Goal: Task Accomplishment & Management: Use online tool/utility

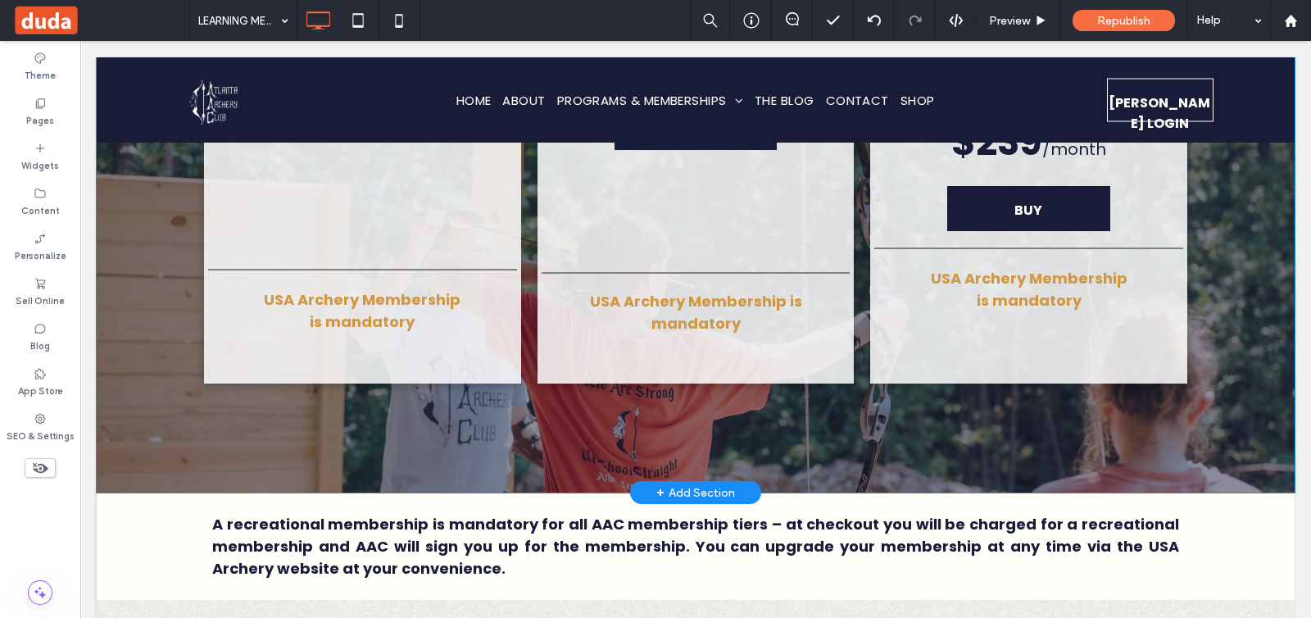
scroll to position [6807, 0]
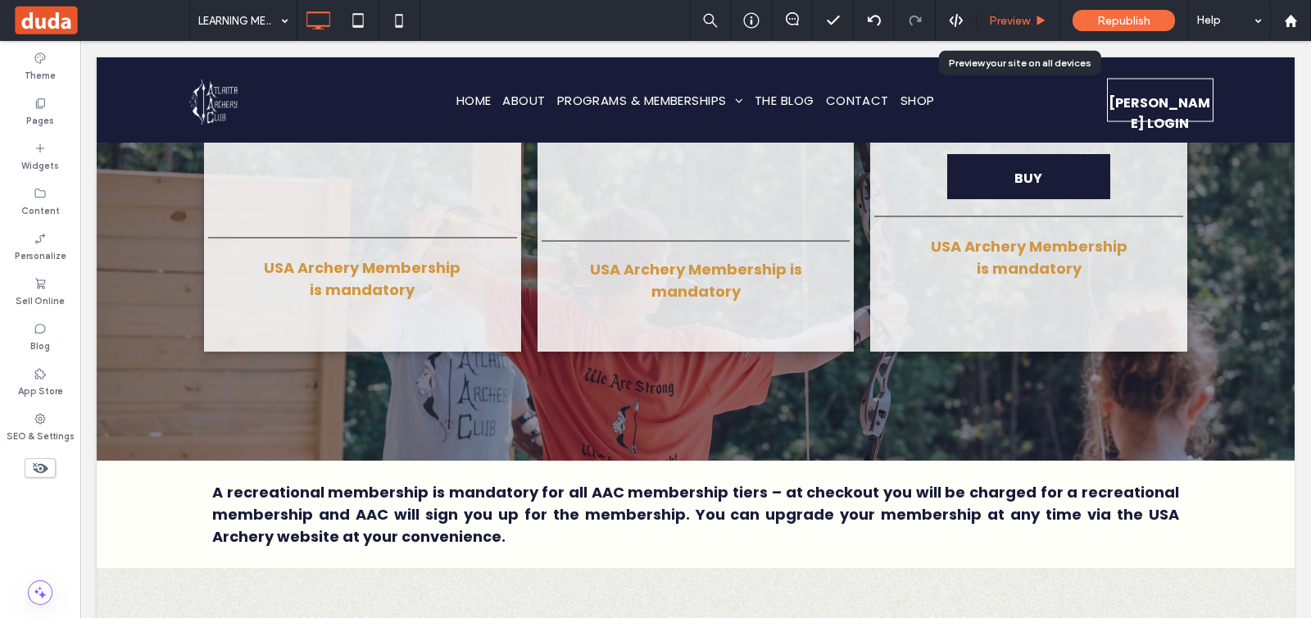
click at [983, 25] on div "Preview" at bounding box center [1018, 21] width 83 height 14
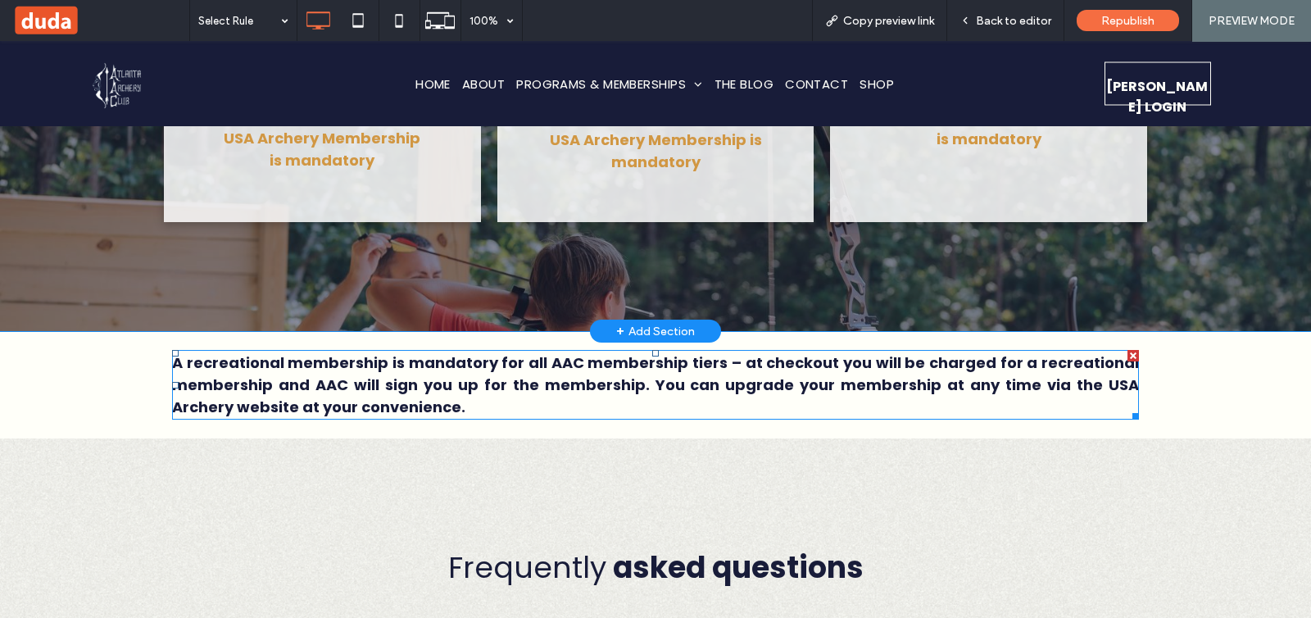
scroll to position [7012, 0]
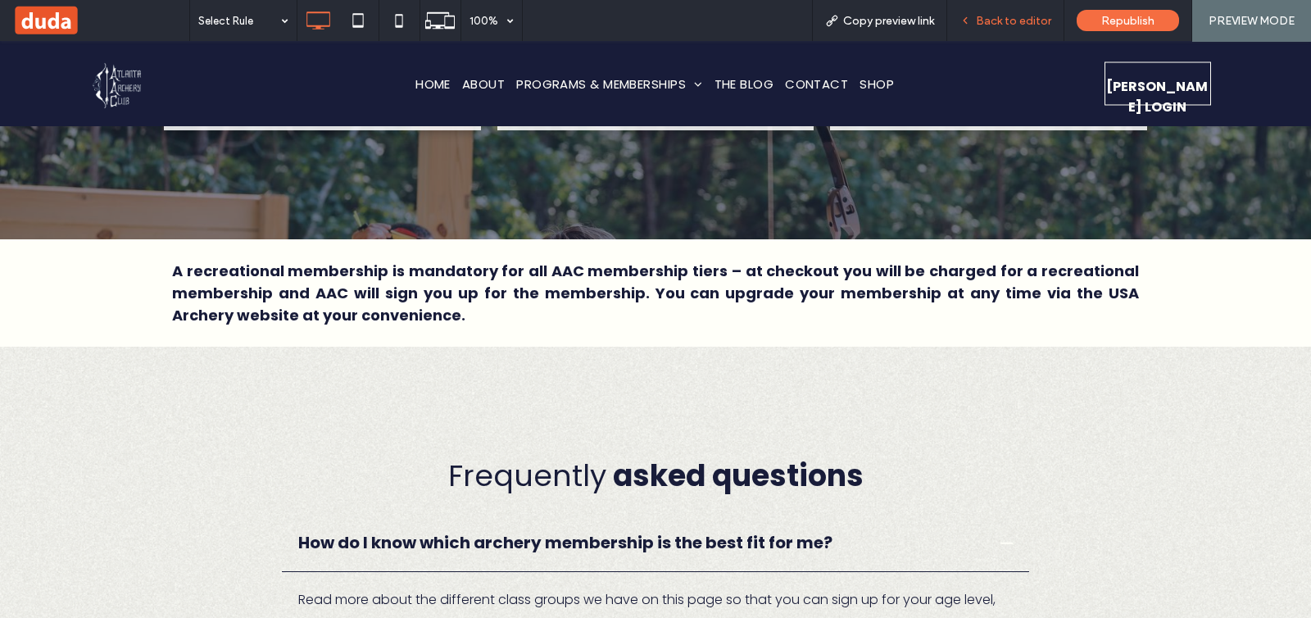
click at [973, 27] on div "Back to editor" at bounding box center [1005, 20] width 117 height 41
click at [992, 20] on span "Back to editor" at bounding box center [1013, 21] width 75 height 14
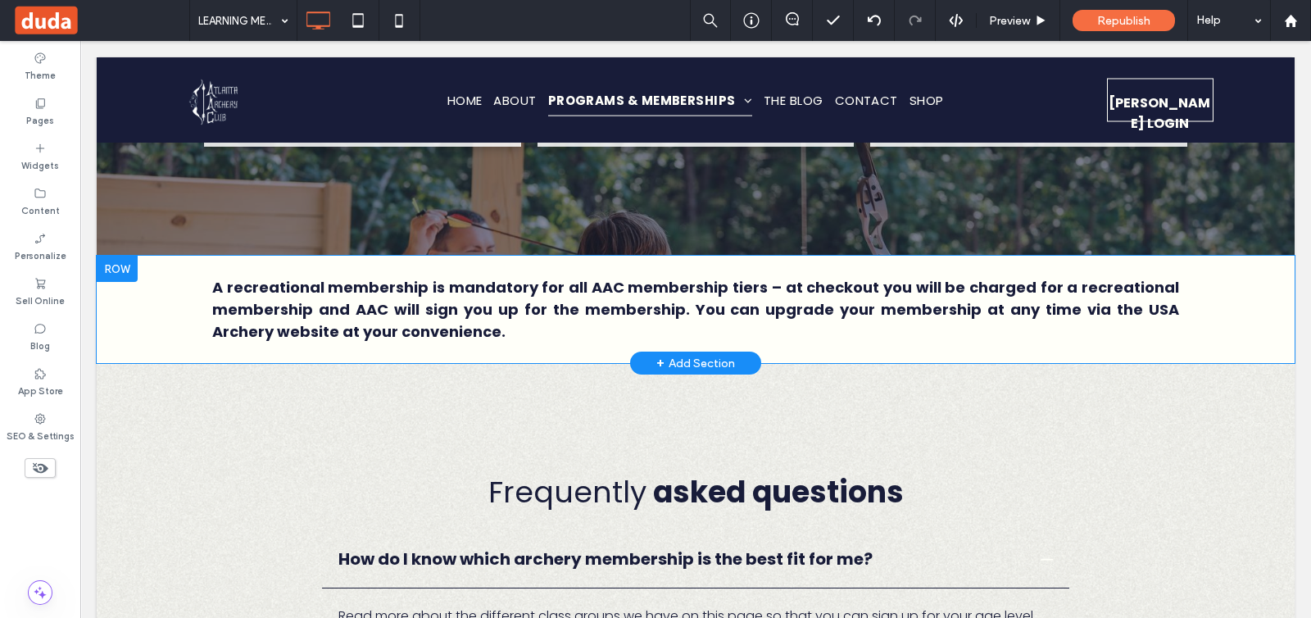
click at [127, 256] on div at bounding box center [117, 269] width 41 height 26
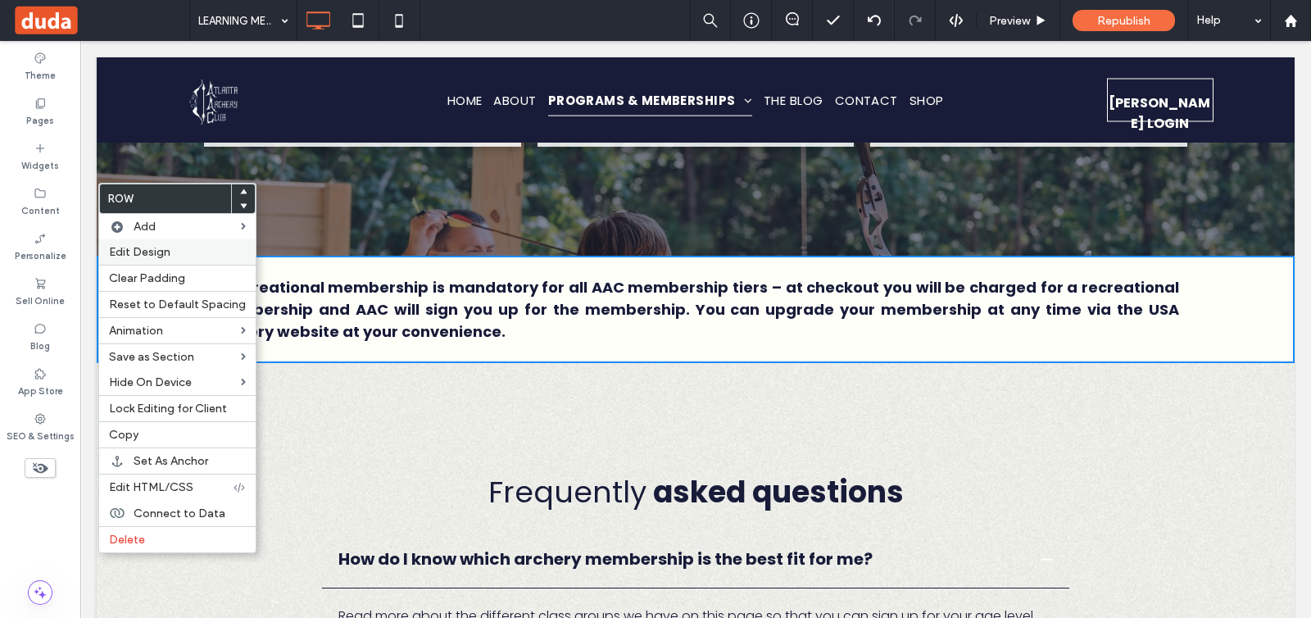
click at [160, 247] on span "Edit Design" at bounding box center [139, 252] width 61 height 14
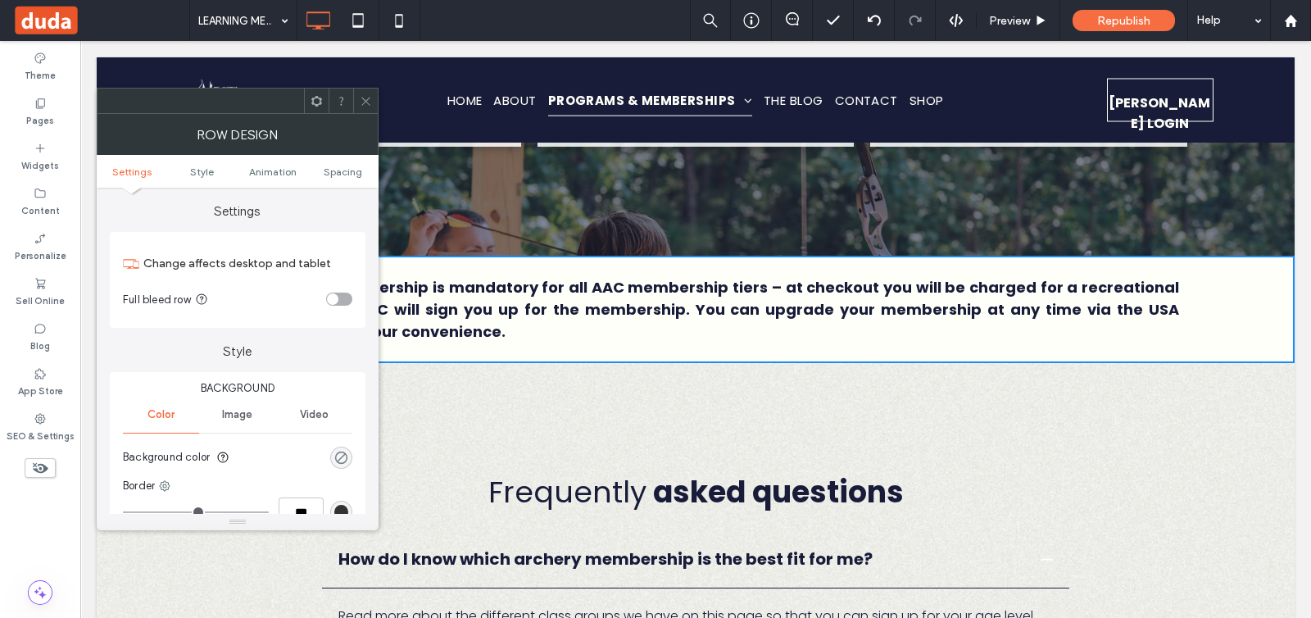
click at [339, 451] on div "rgba(0, 0, 0, 0)" at bounding box center [341, 458] width 14 height 14
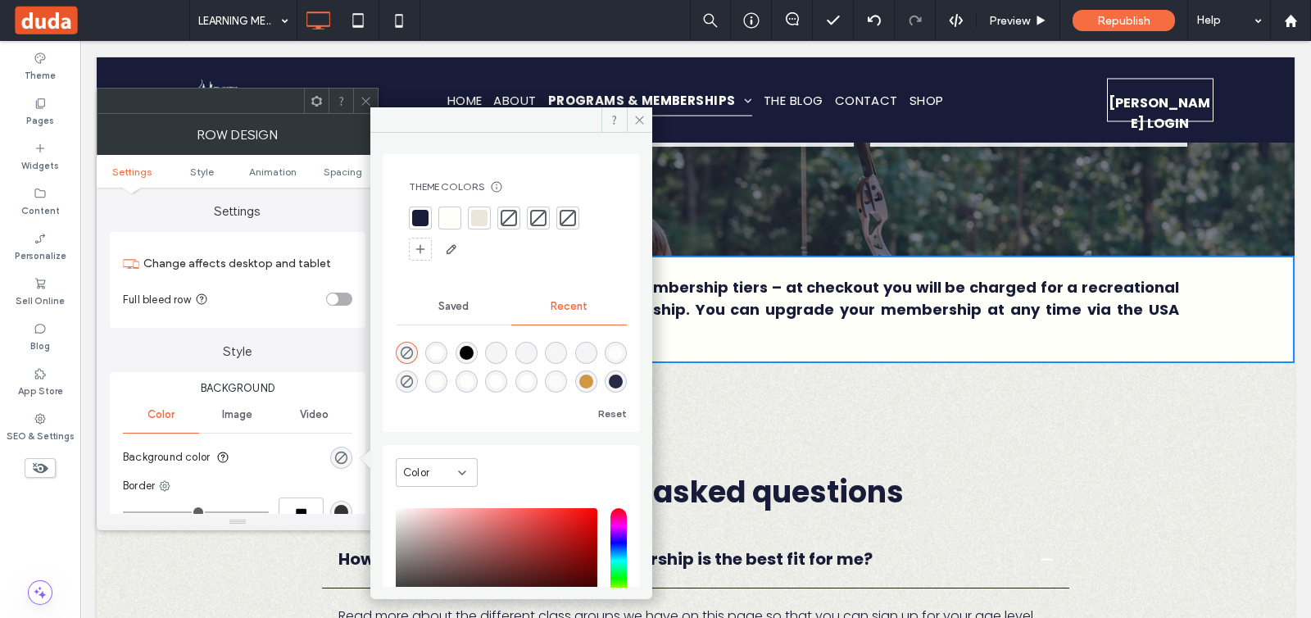
click at [425, 211] on div at bounding box center [420, 218] width 16 height 16
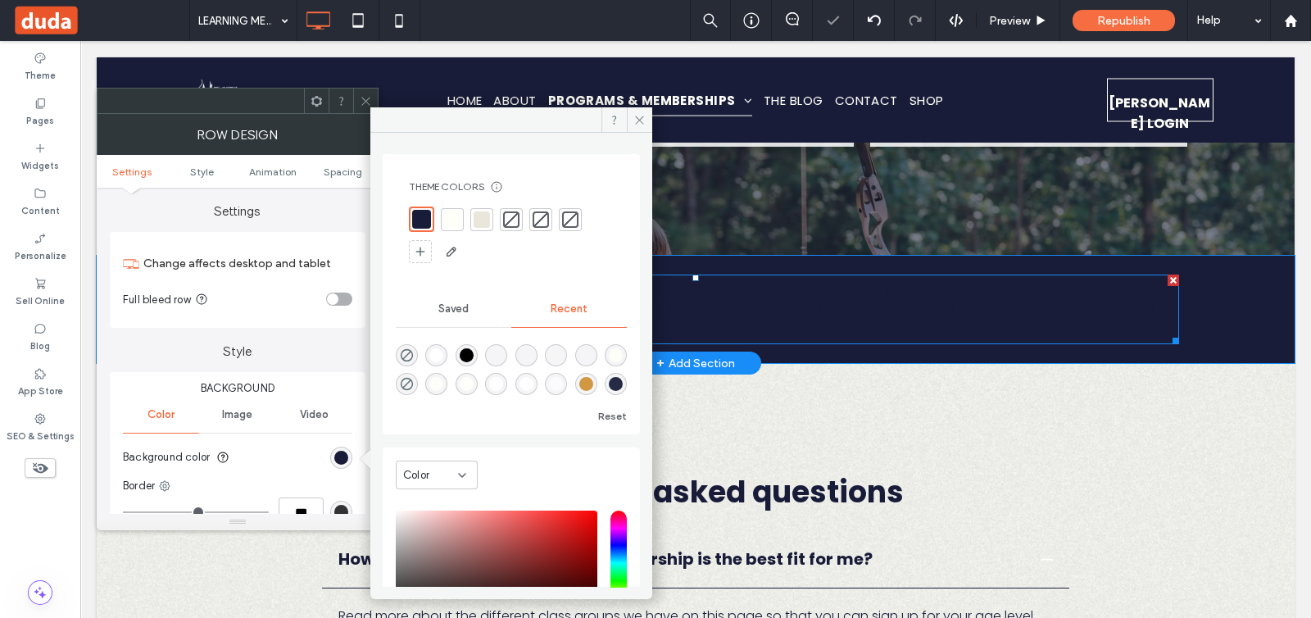
click at [700, 276] on p "A recreational membership is mandatory for all AAC membership tiers – at checko…" at bounding box center [695, 309] width 967 height 66
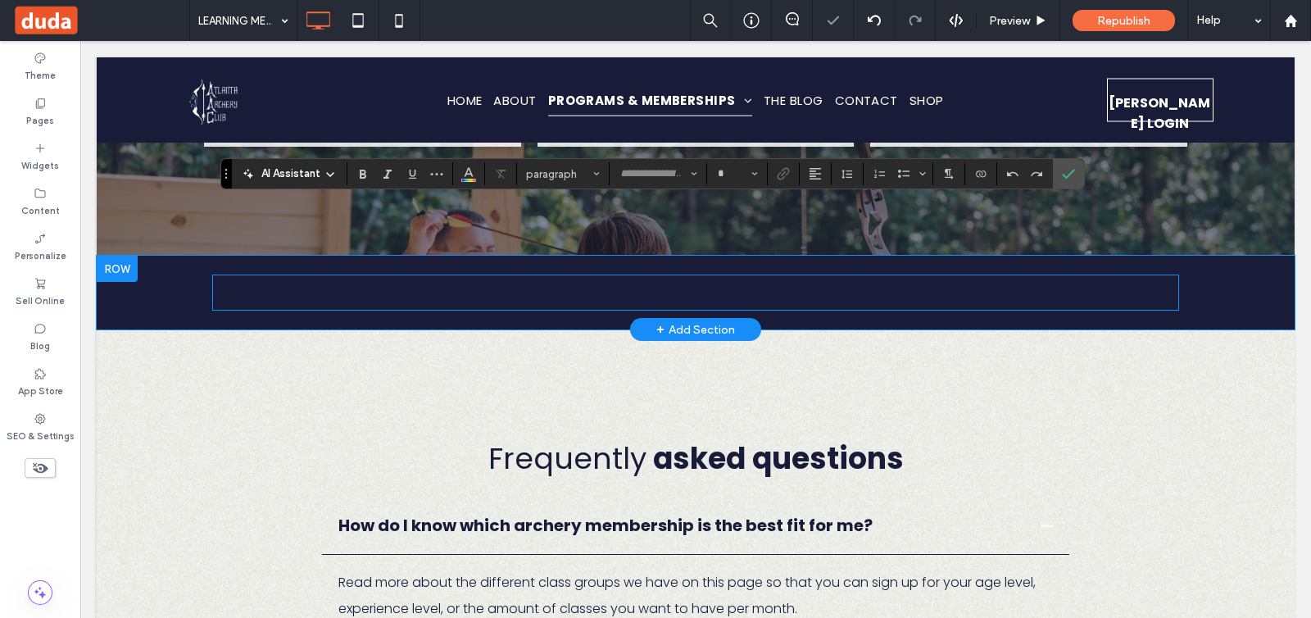
type input "*******"
type input "**"
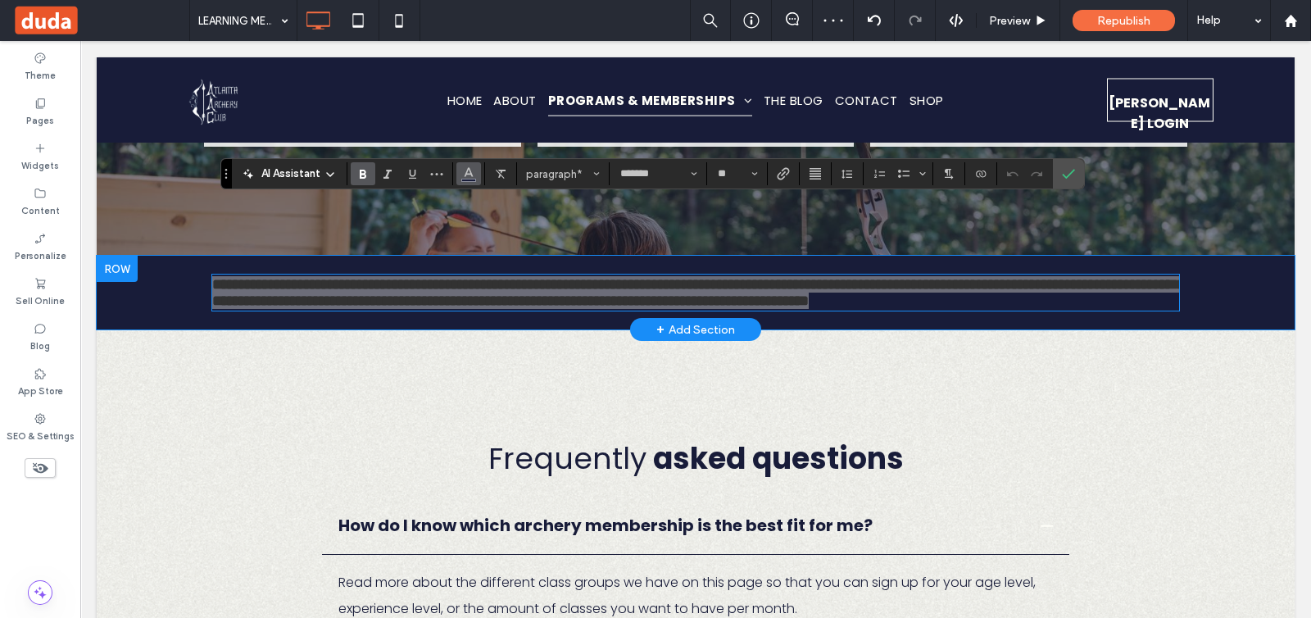
click at [466, 171] on use "Color" at bounding box center [469, 172] width 9 height 9
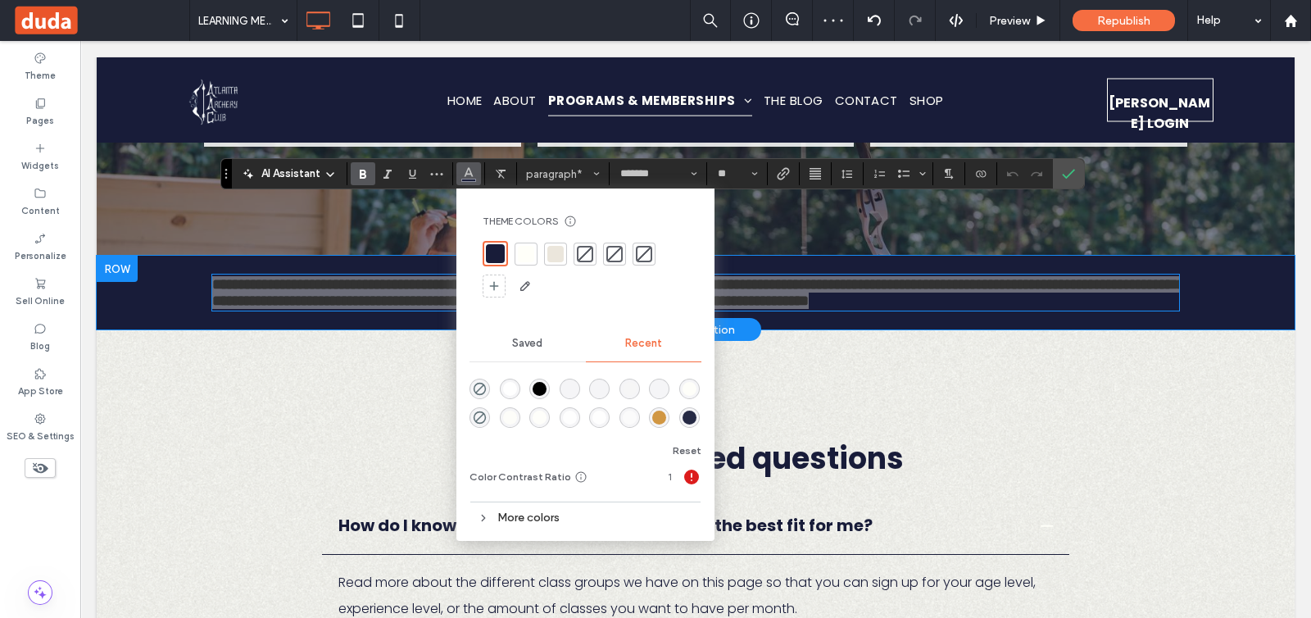
click at [520, 253] on div at bounding box center [526, 254] width 16 height 16
click at [1063, 174] on use "Confirm" at bounding box center [1069, 174] width 13 height 10
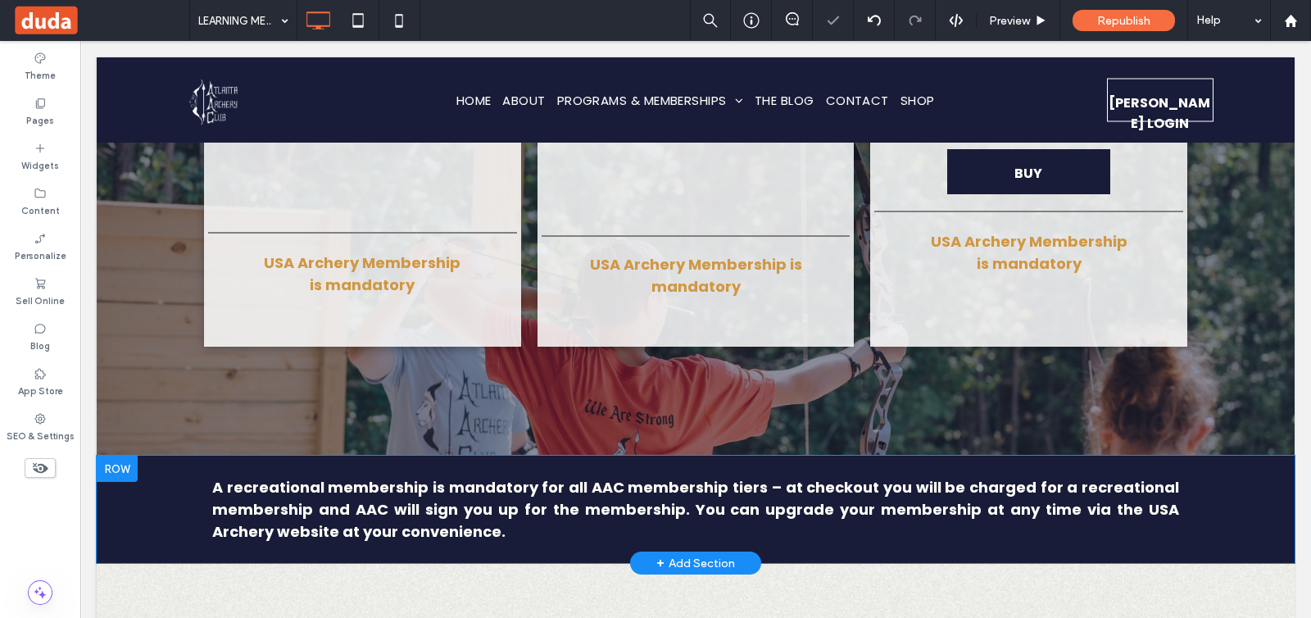
scroll to position [6704, 0]
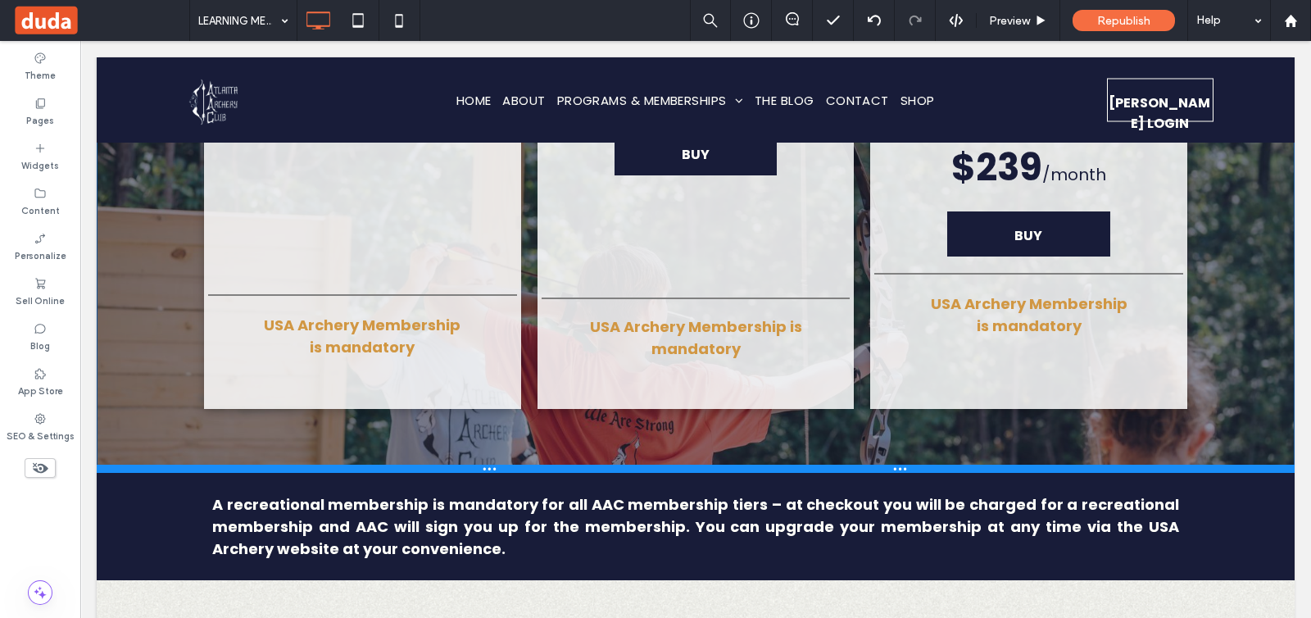
drag, startPoint x: 861, startPoint y: 488, endPoint x: 860, endPoint y: 399, distance: 89.3
click at [860, 465] on div at bounding box center [696, 469] width 1198 height 8
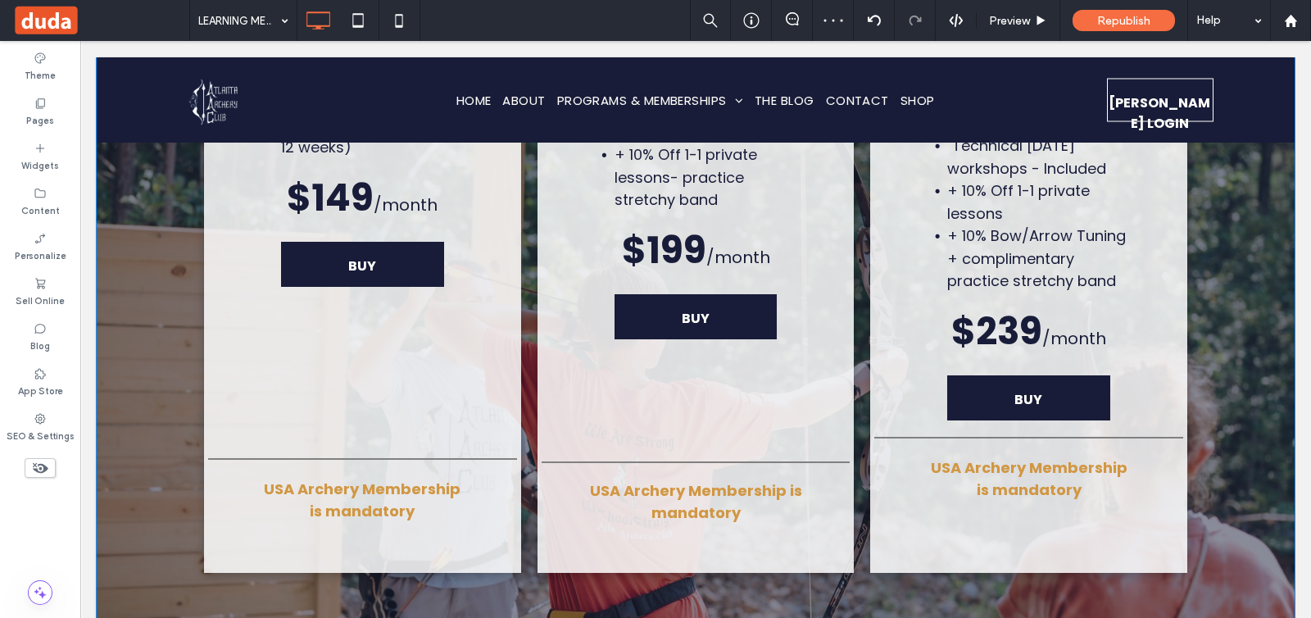
scroll to position [6602, 0]
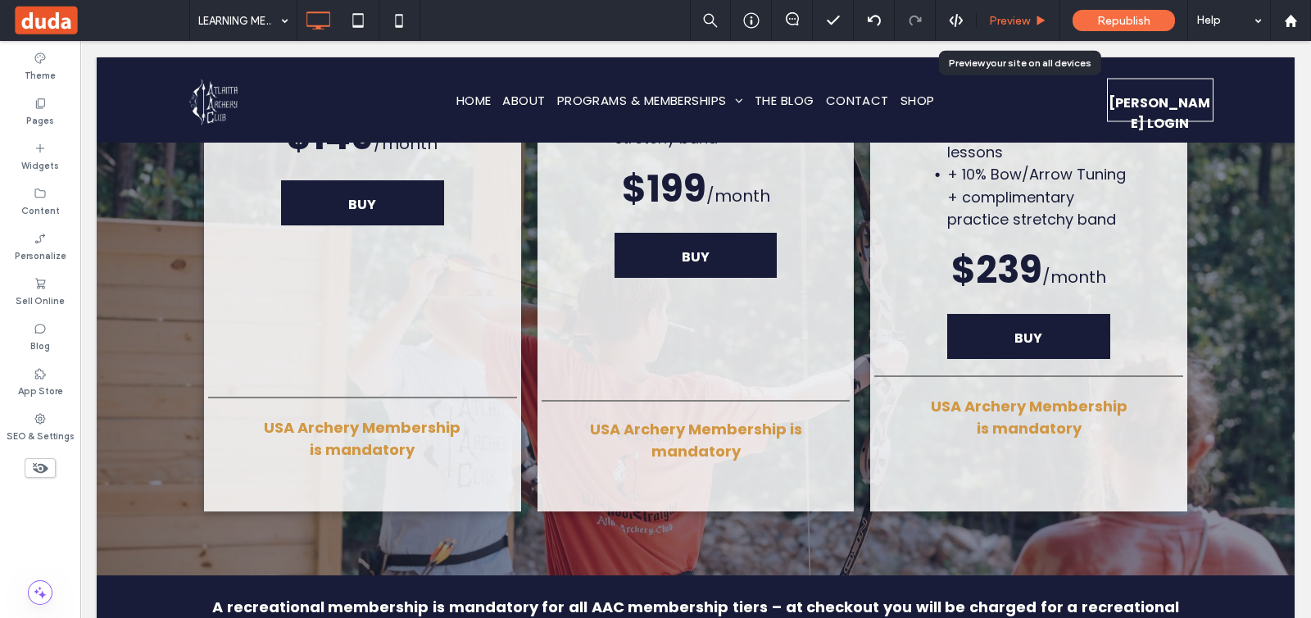
click at [987, 20] on div "Preview" at bounding box center [1018, 21] width 83 height 14
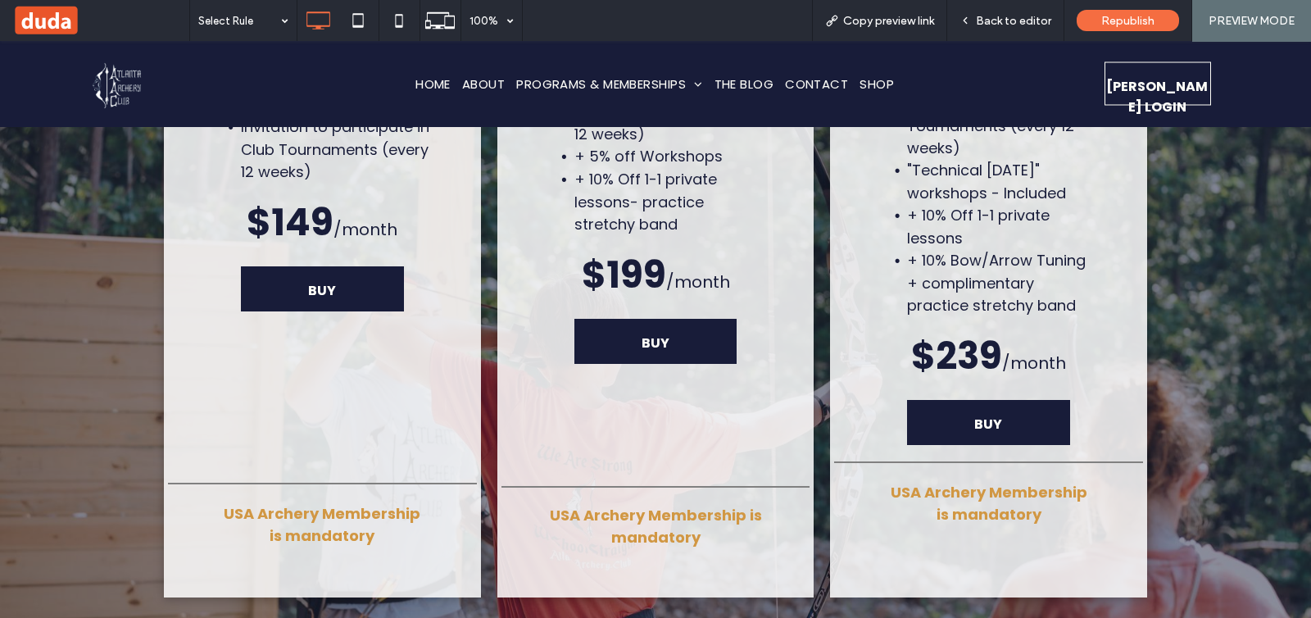
scroll to position [6602, 0]
